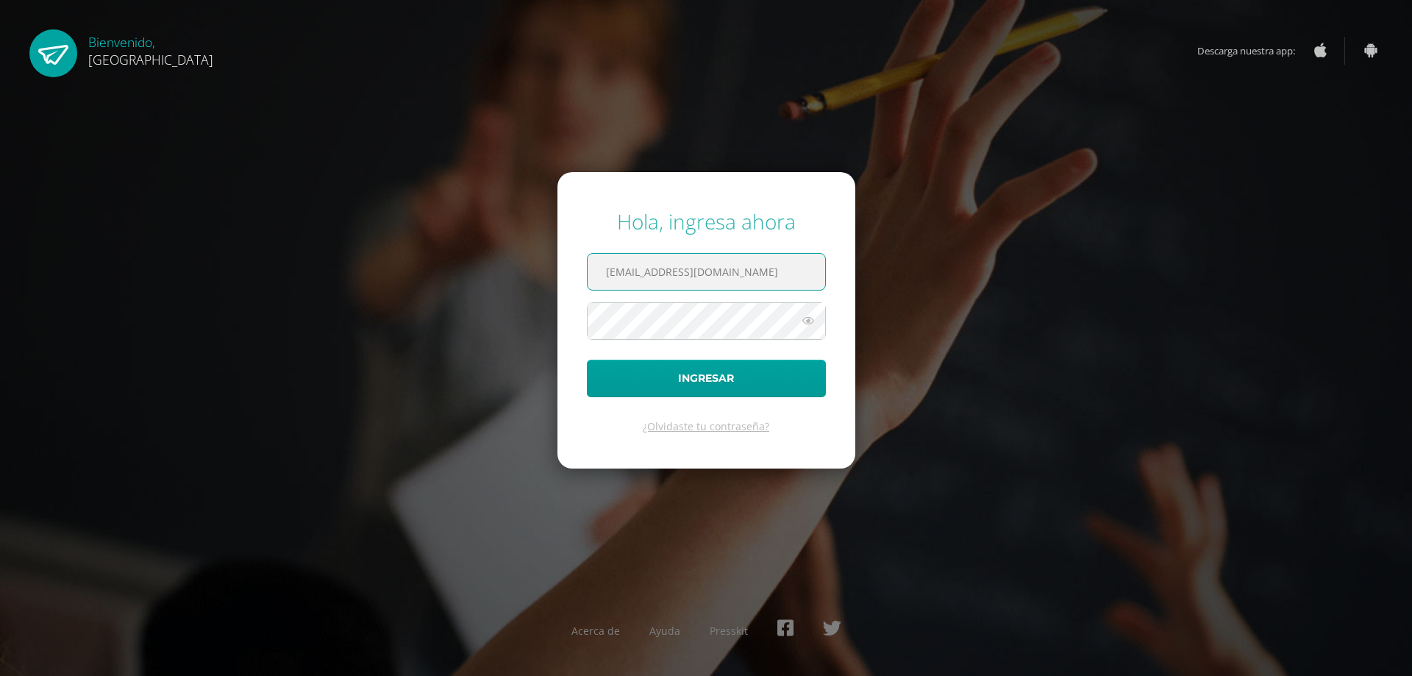
type input "pjpherez@gmail.com"
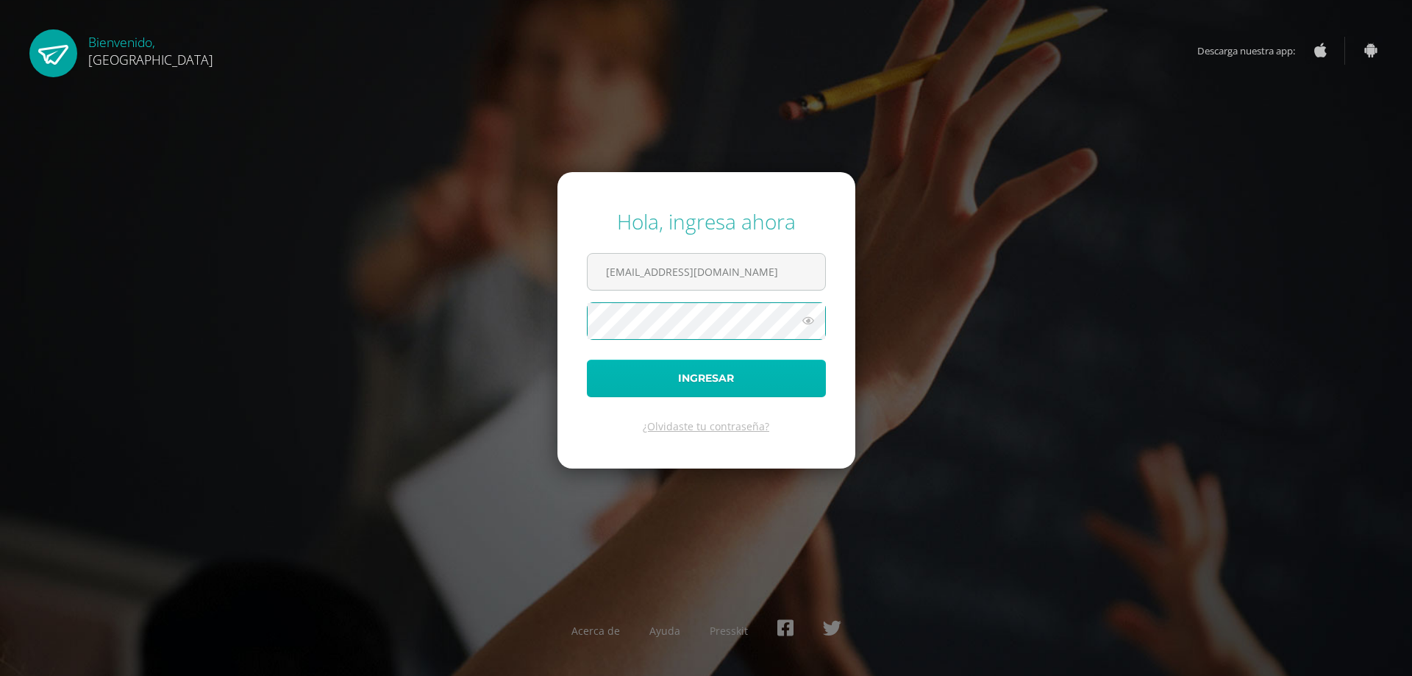
click at [708, 380] on button "Ingresar" at bounding box center [706, 379] width 239 height 38
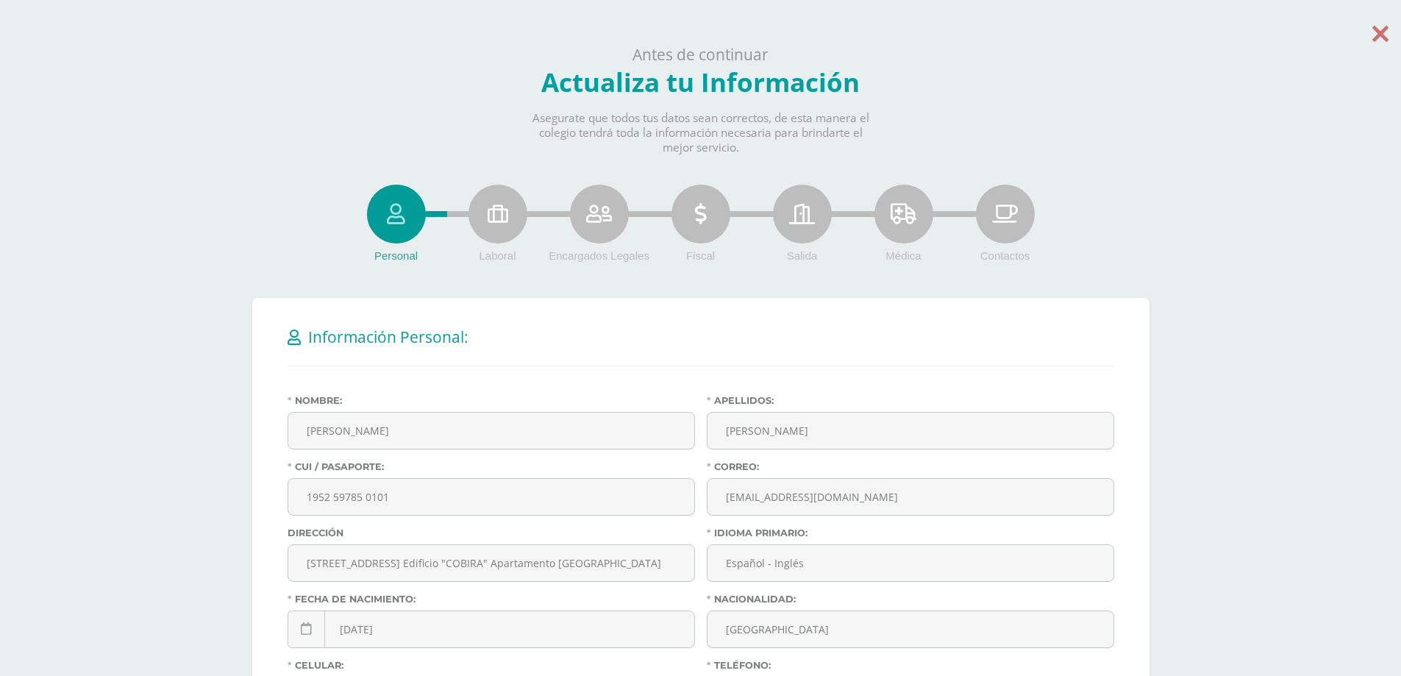
click at [1379, 32] on icon at bounding box center [1381, 34] width 16 height 26
click at [1380, 39] on icon at bounding box center [1381, 34] width 16 height 26
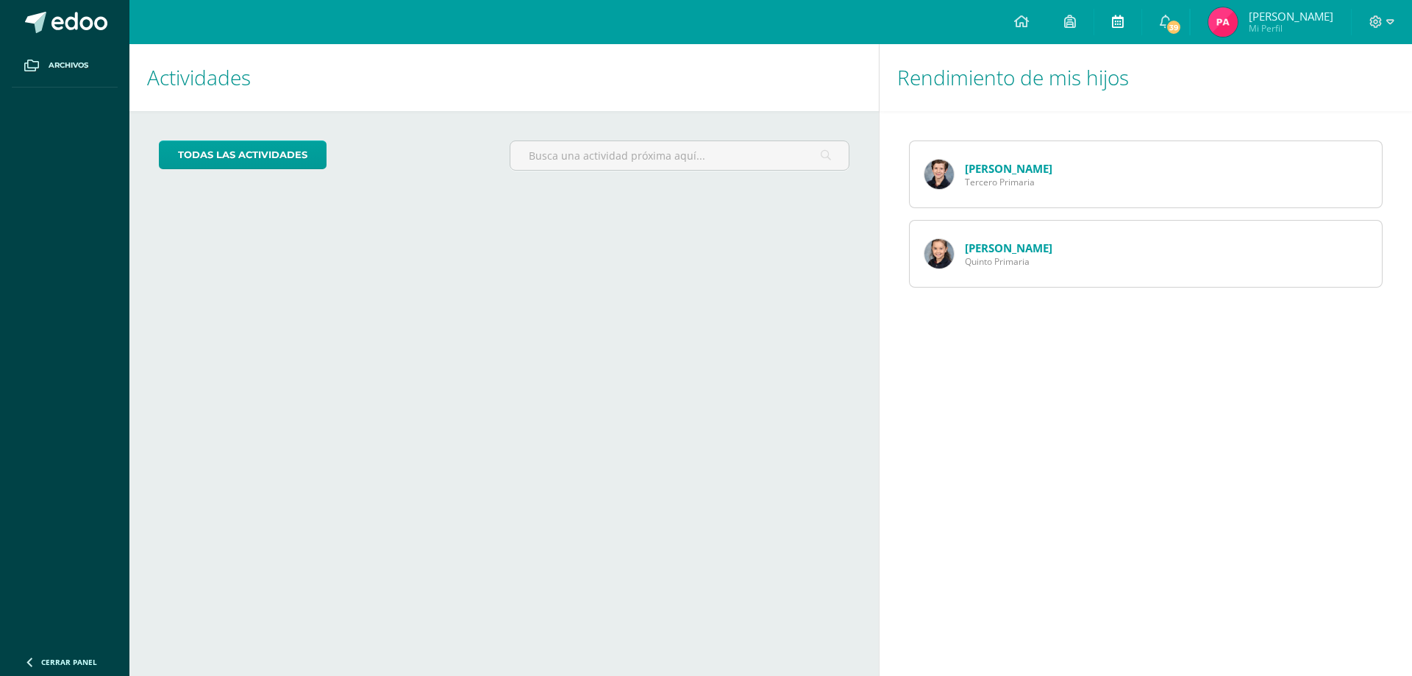
click at [1124, 20] on icon at bounding box center [1118, 21] width 12 height 13
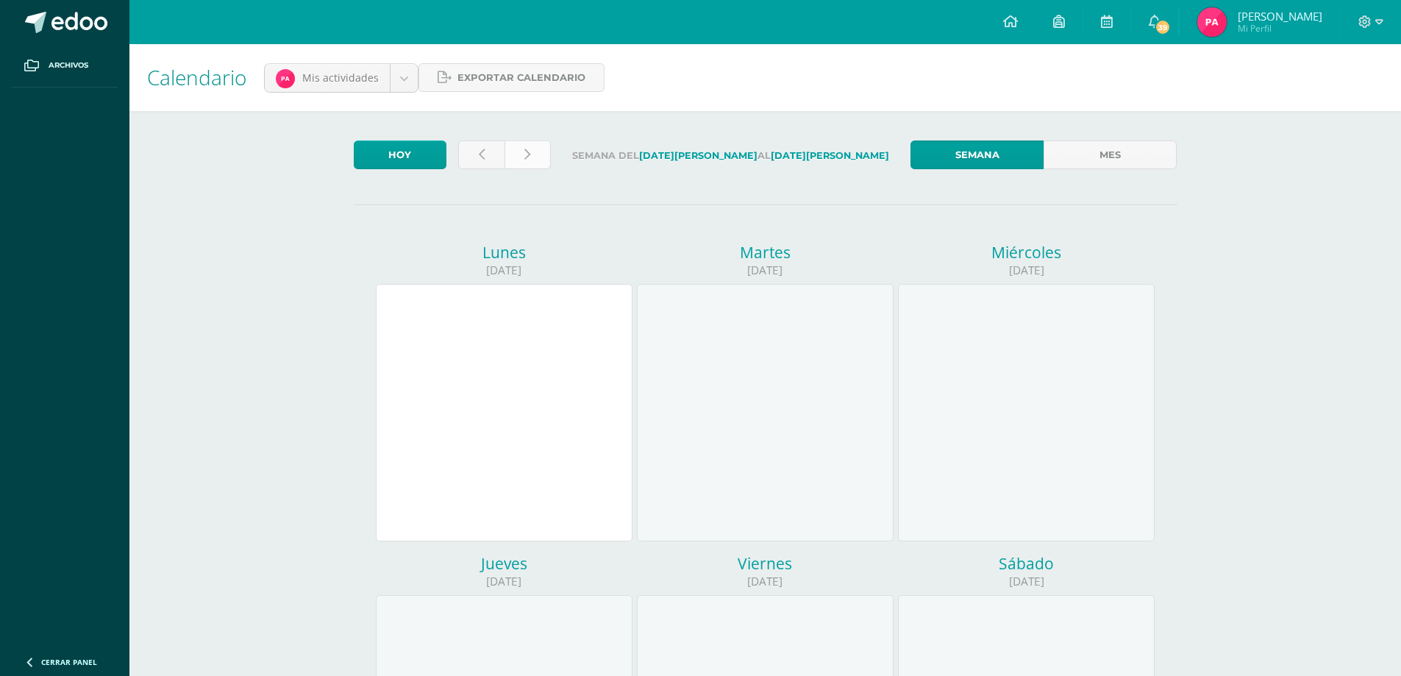
click at [534, 155] on link at bounding box center [528, 154] width 46 height 29
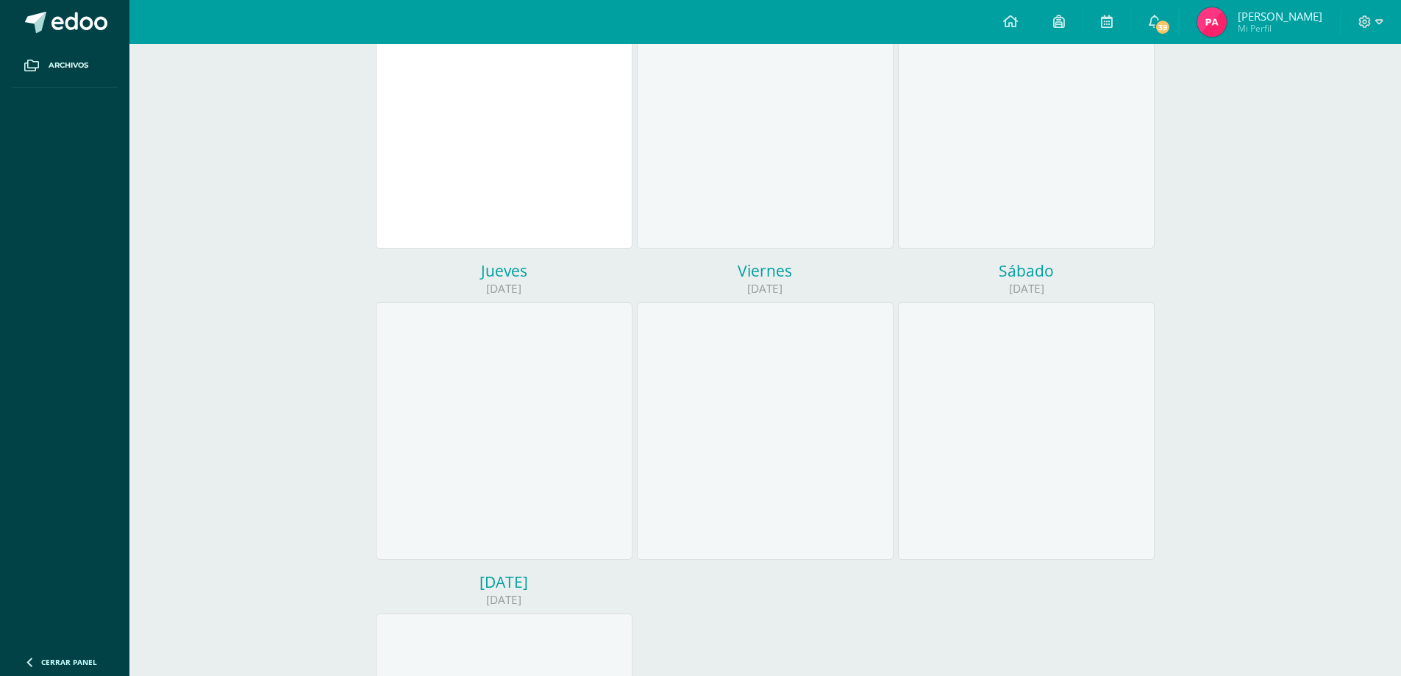
scroll to position [294, 0]
click at [785, 399] on div at bounding box center [765, 429] width 257 height 257
drag, startPoint x: 752, startPoint y: 455, endPoint x: 768, endPoint y: 325, distance: 131.2
click at [757, 425] on div at bounding box center [765, 429] width 257 height 257
click at [768, 325] on div at bounding box center [765, 429] width 257 height 257
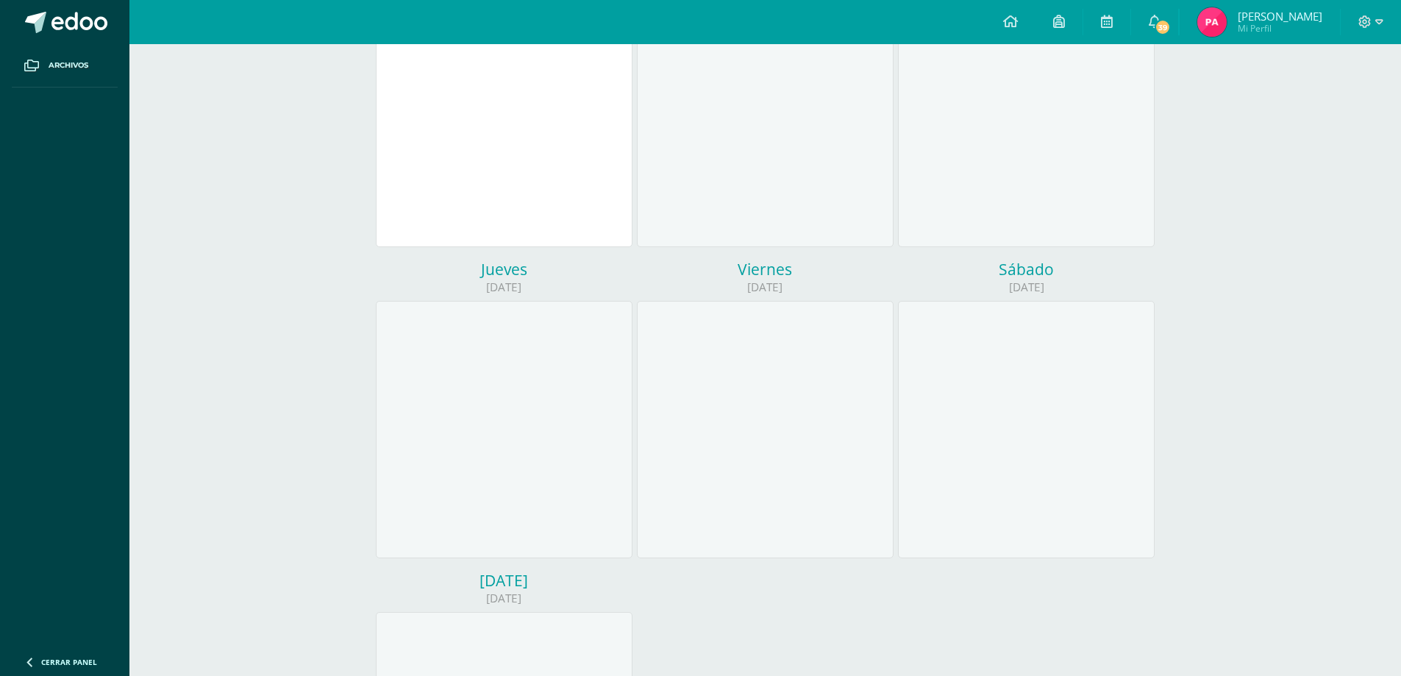
click at [1296, 18] on span "[PERSON_NAME]" at bounding box center [1280, 16] width 85 height 15
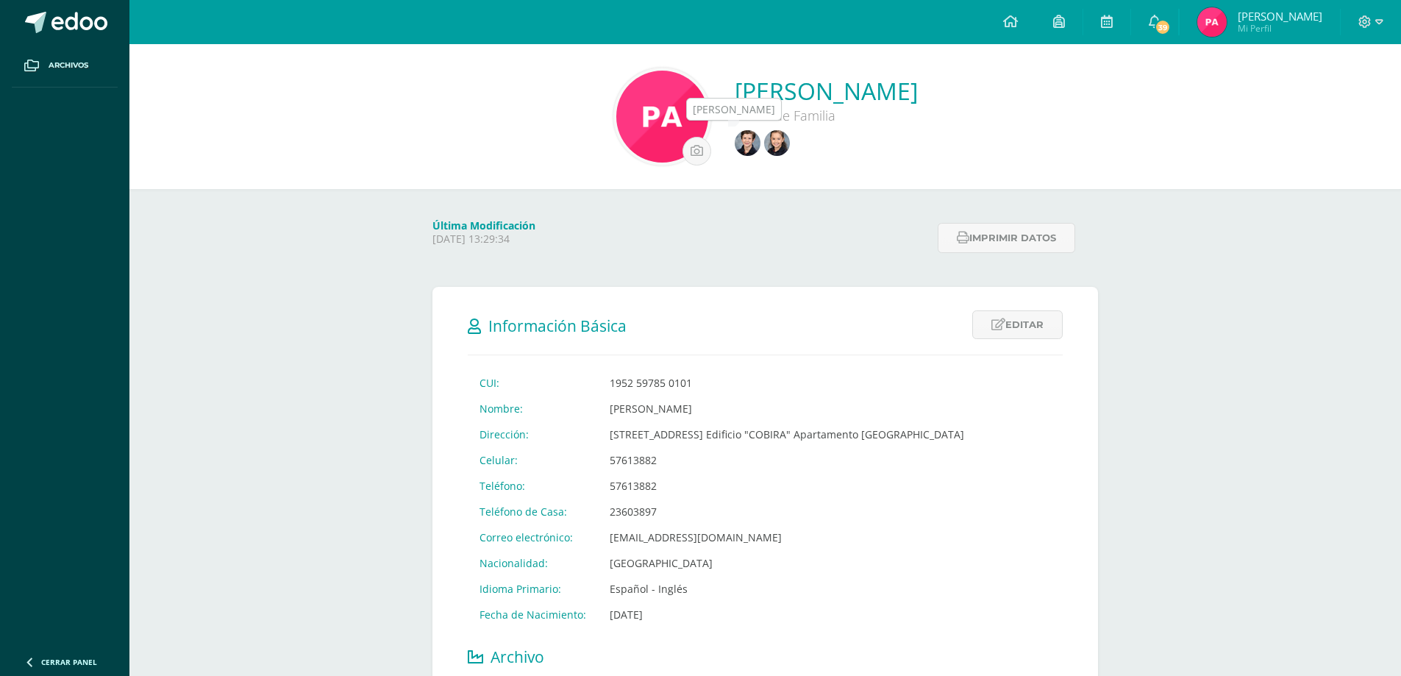
click at [741, 145] on img at bounding box center [748, 143] width 26 height 26
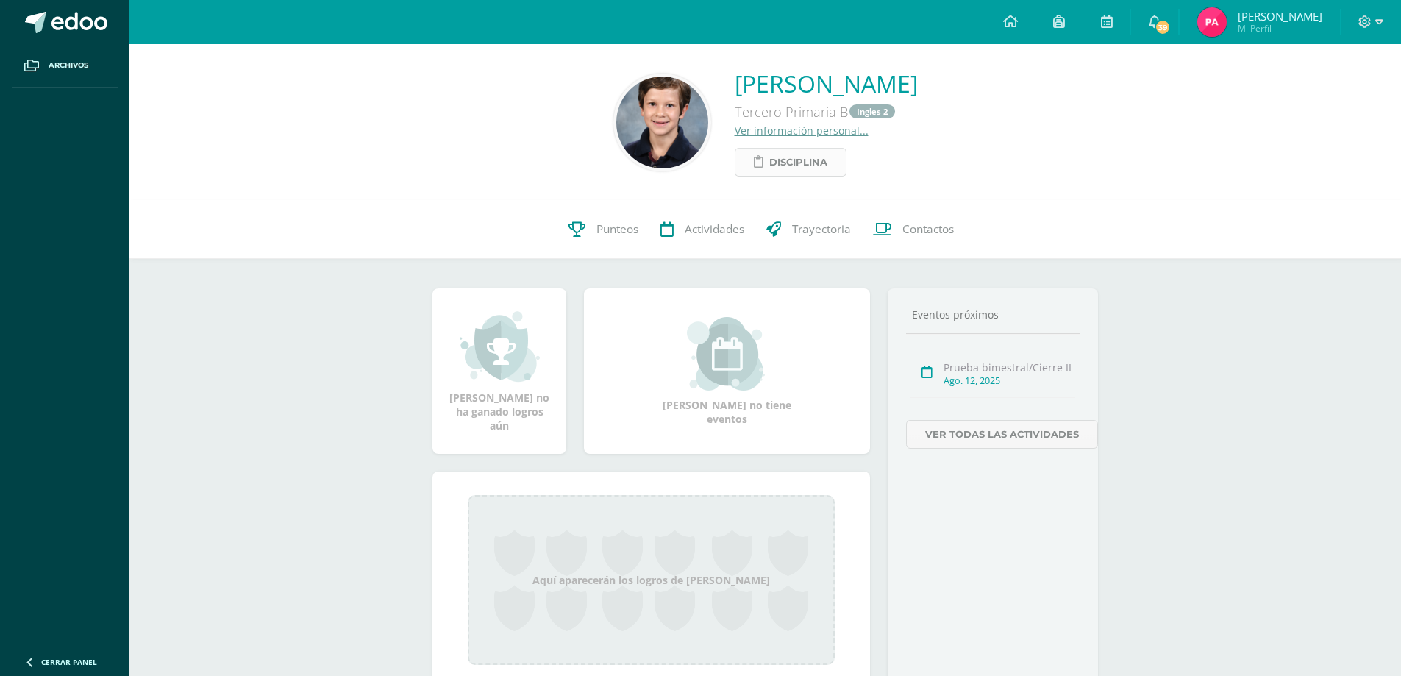
click at [769, 168] on span "Disciplina" at bounding box center [798, 162] width 58 height 27
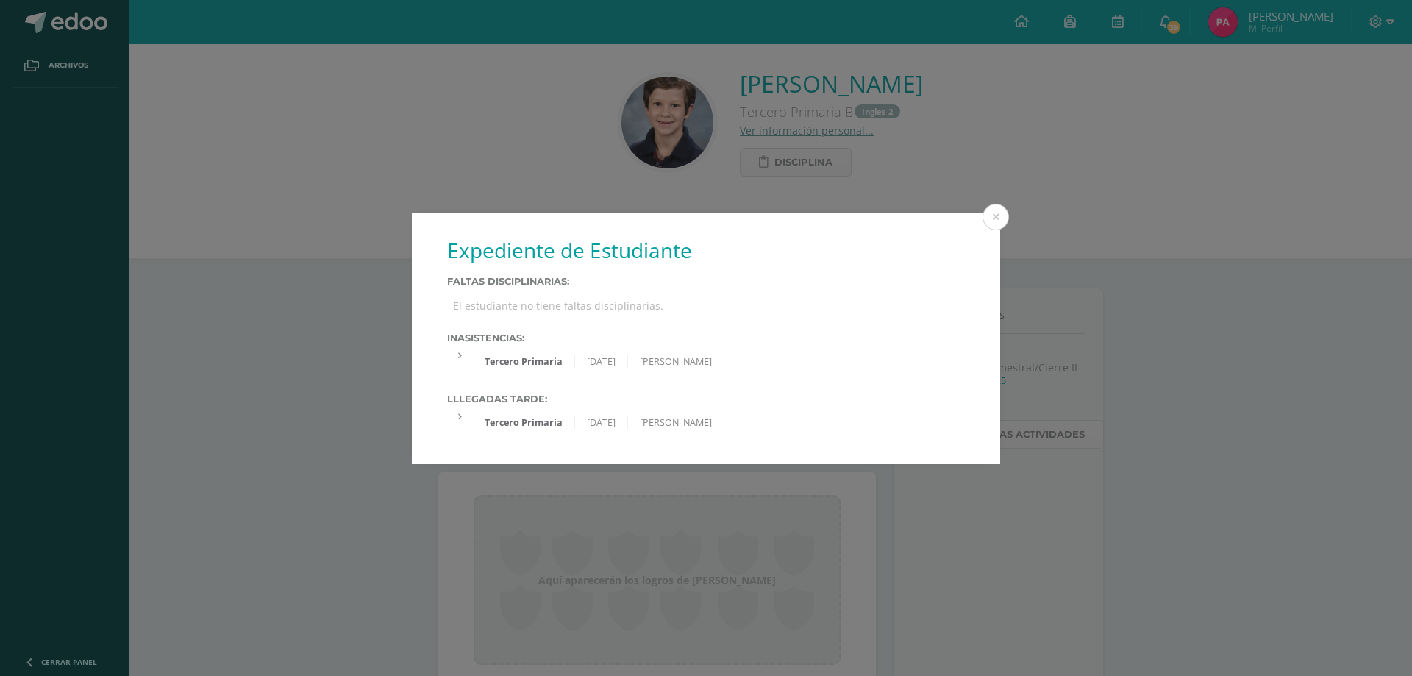
click at [463, 356] on div at bounding box center [460, 355] width 26 height 13
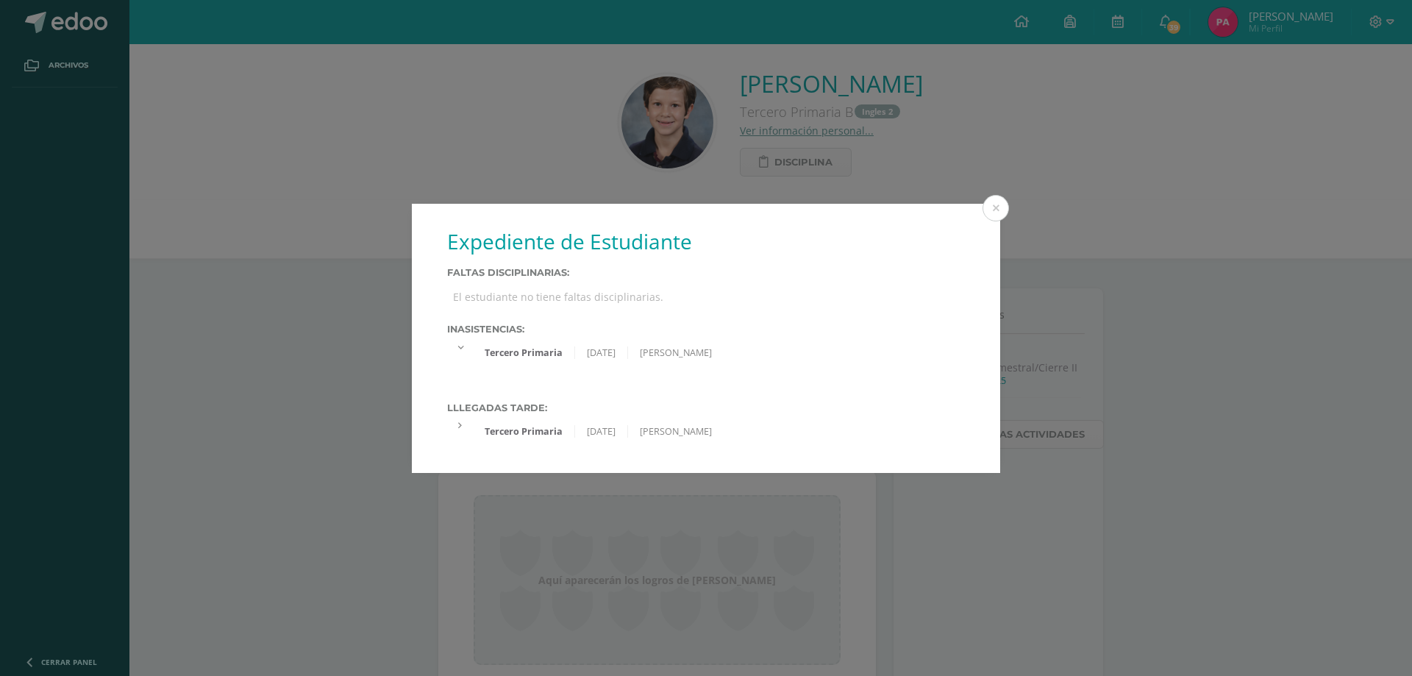
click at [455, 346] on icon at bounding box center [460, 348] width 10 height 4
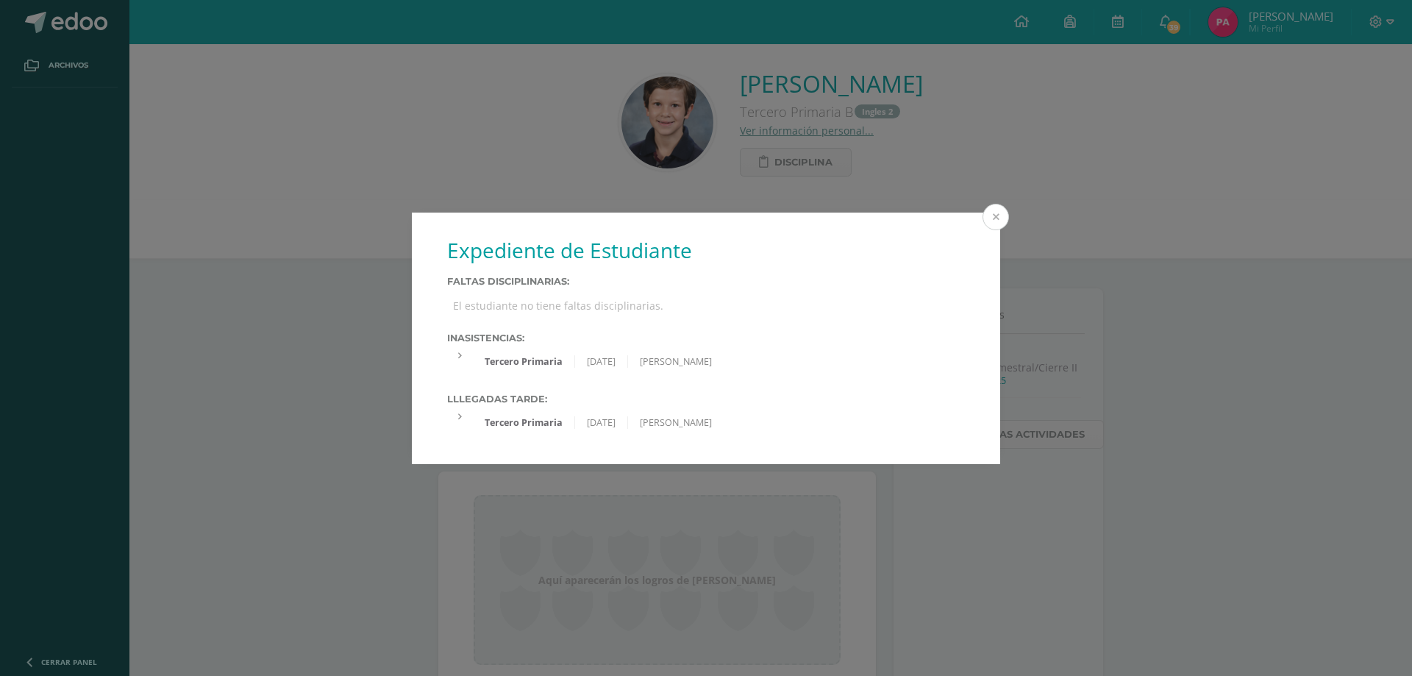
click at [1006, 220] on button at bounding box center [996, 217] width 26 height 26
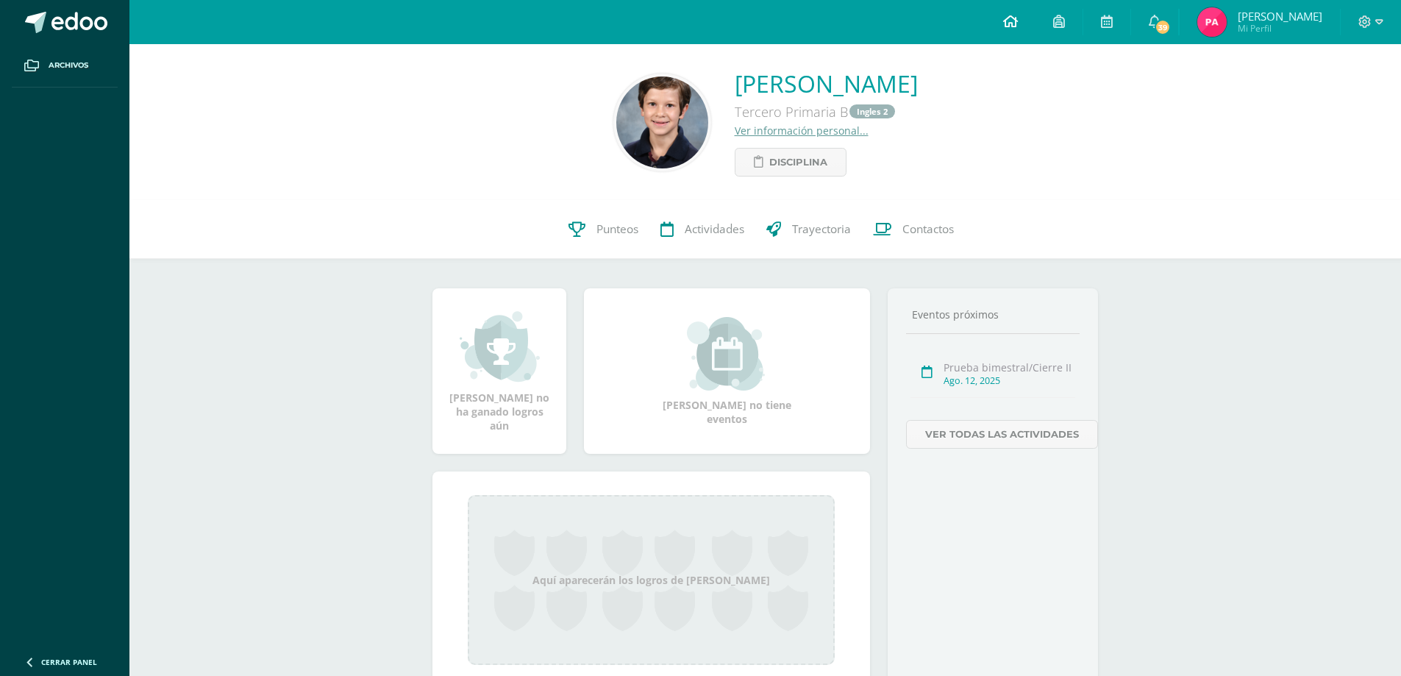
click at [1018, 26] on icon at bounding box center [1010, 21] width 15 height 13
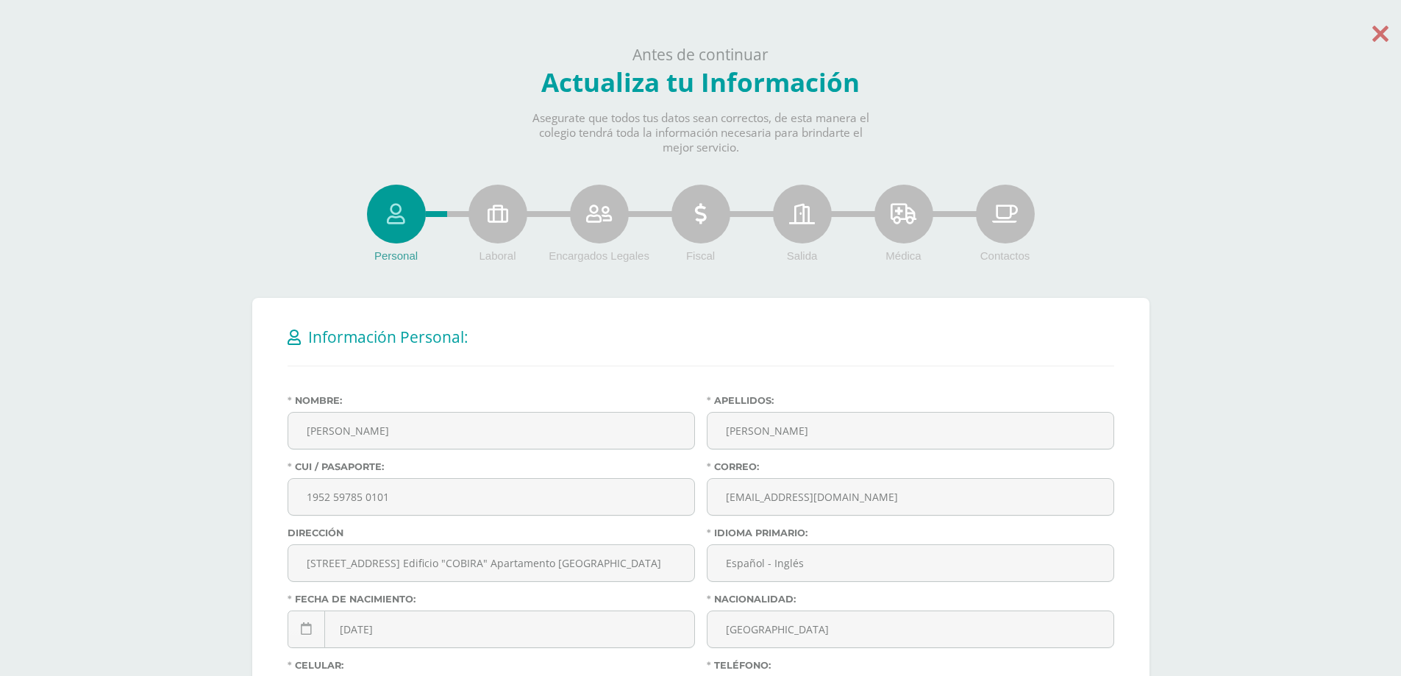
click at [1381, 27] on icon at bounding box center [1381, 34] width 16 height 26
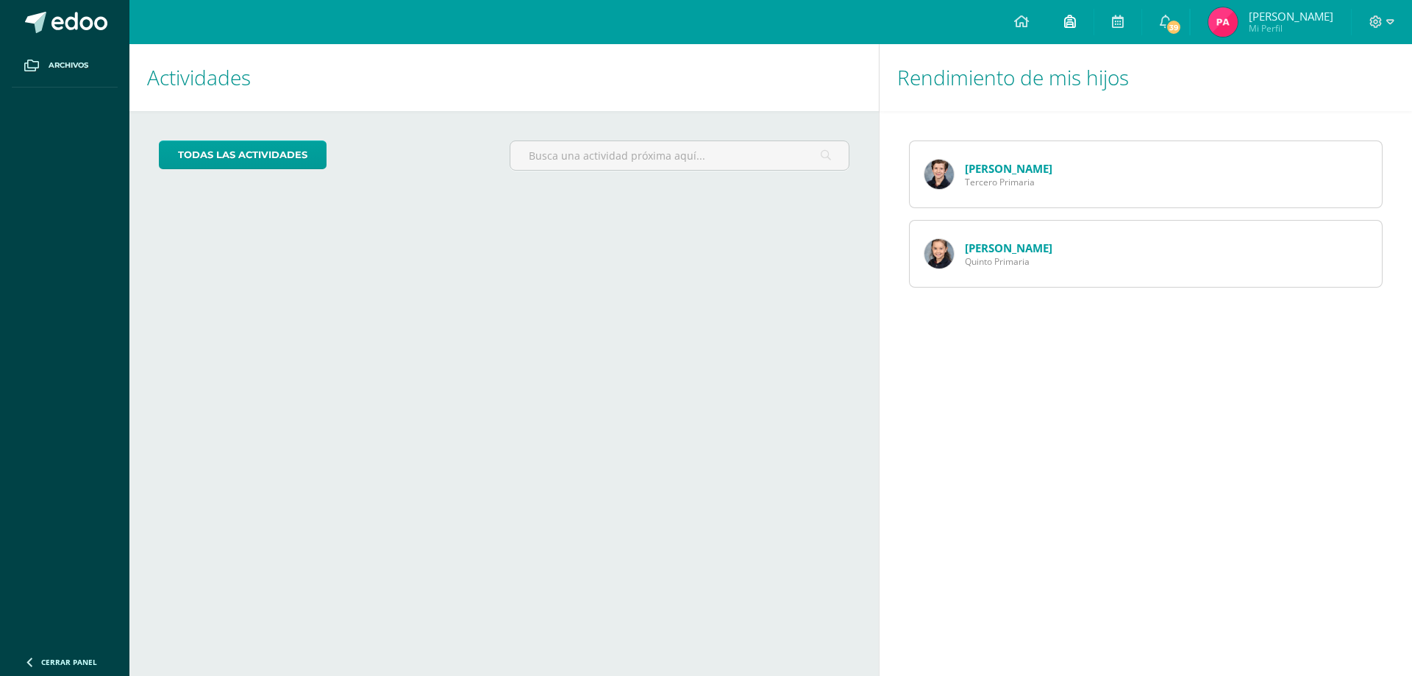
click at [1094, 28] on link at bounding box center [1070, 22] width 47 height 44
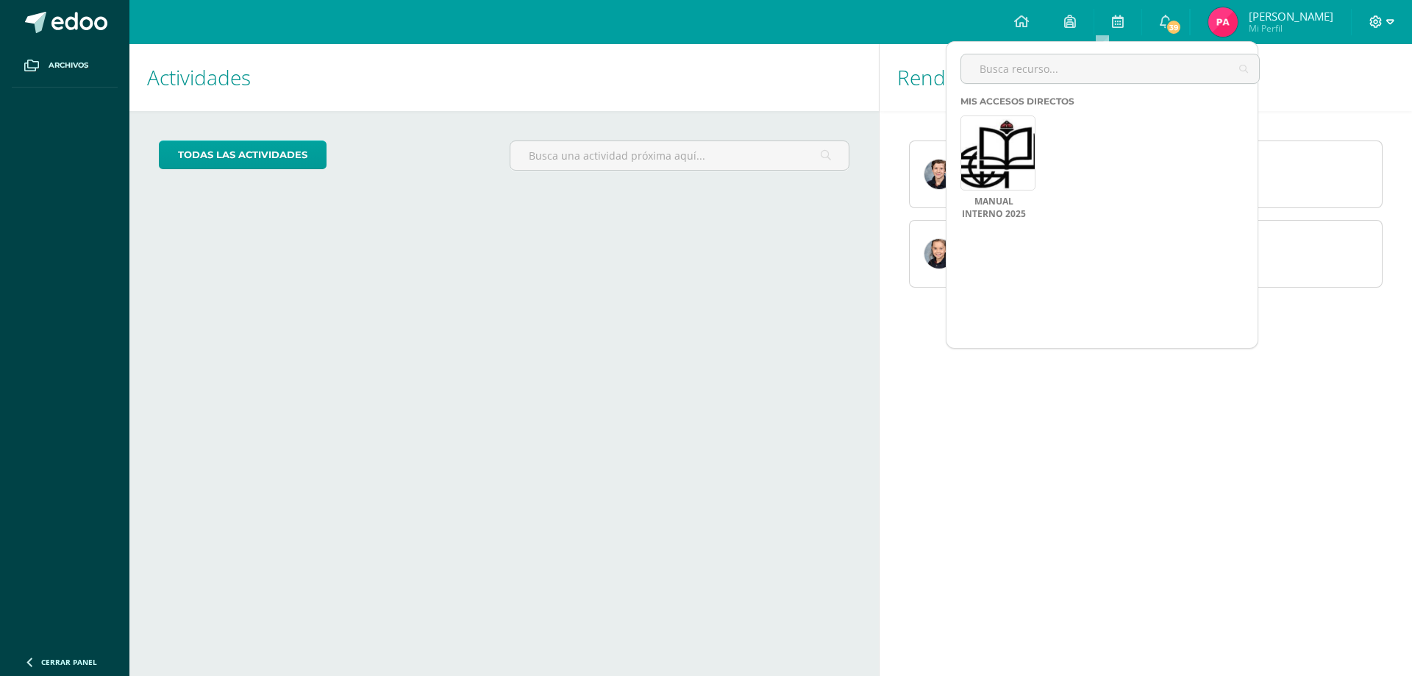
click at [1383, 17] on span at bounding box center [1382, 22] width 25 height 16
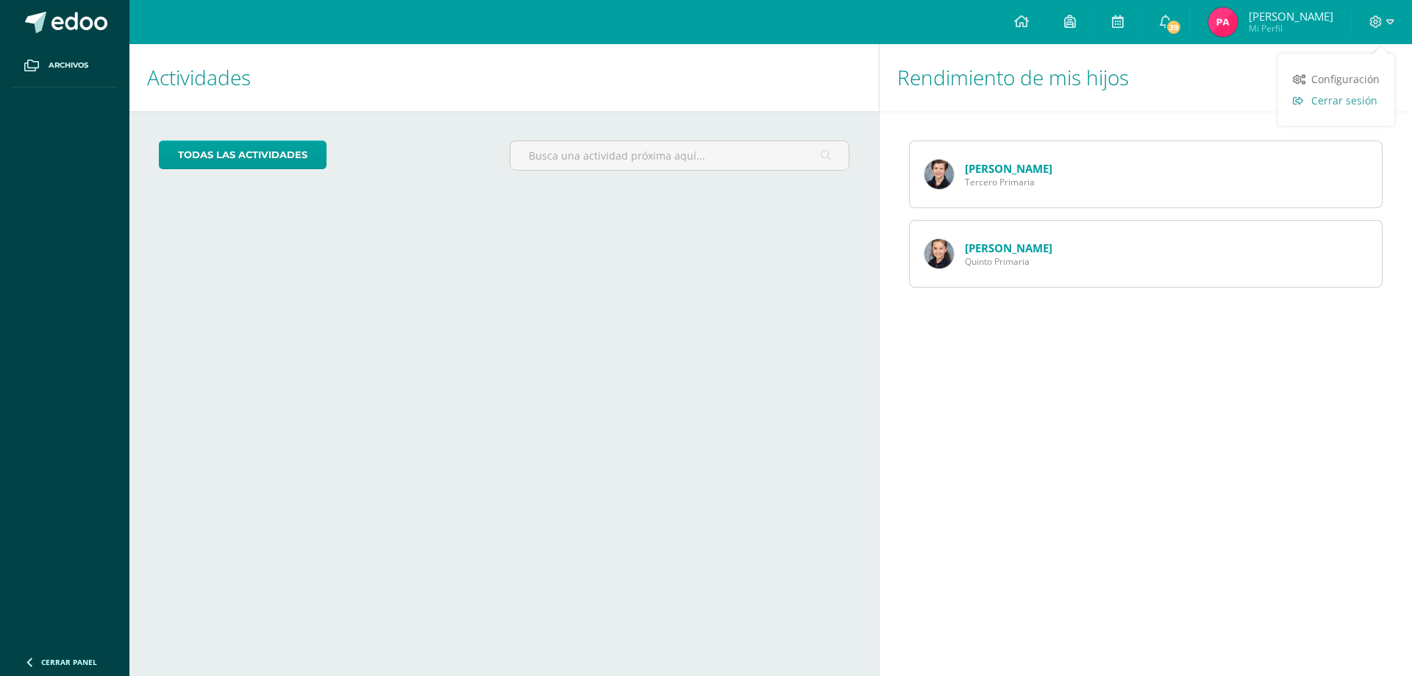
click at [1341, 102] on span "Cerrar sesión" at bounding box center [1345, 100] width 66 height 14
